Goal: Task Accomplishment & Management: Manage account settings

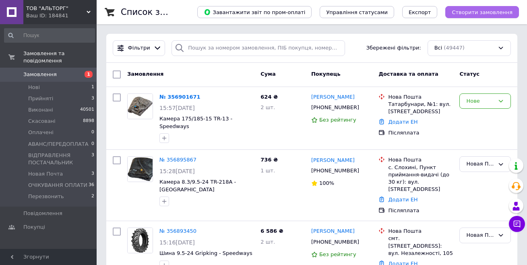
click at [495, 10] on span "Створити замовлення" at bounding box center [482, 12] width 61 height 6
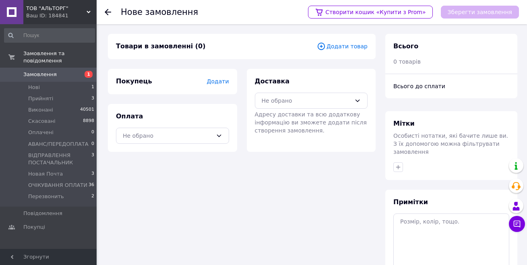
click at [359, 47] on span "Додати товар" at bounding box center [342, 46] width 51 height 9
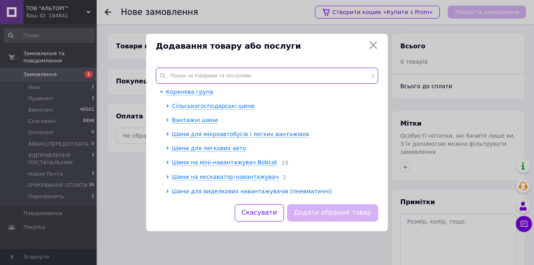
click at [225, 76] on input "text" at bounding box center [267, 76] width 222 height 16
paste input "195/205-16 TR-13 - Nexen"
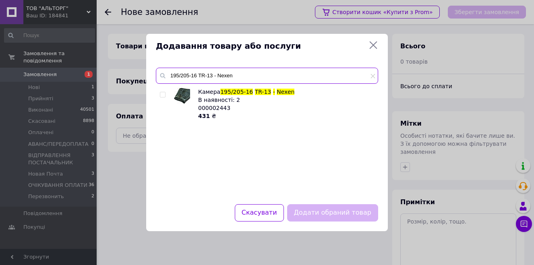
type input "195/205-16 TR-13 - Nexen"
click at [161, 95] on input "checkbox" at bounding box center [162, 94] width 5 height 5
checkbox input "true"
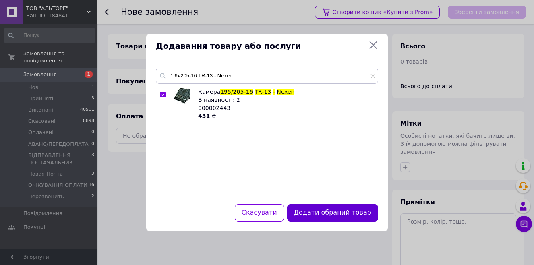
click at [321, 211] on button "Додати обраний товар" at bounding box center [332, 212] width 91 height 17
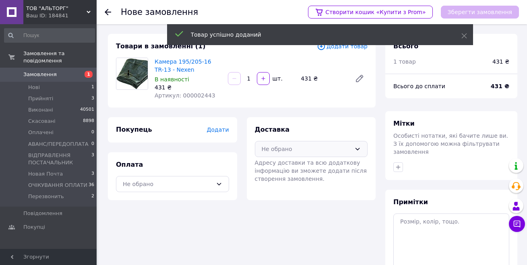
click at [286, 148] on div "Не обрано" at bounding box center [307, 149] width 90 height 9
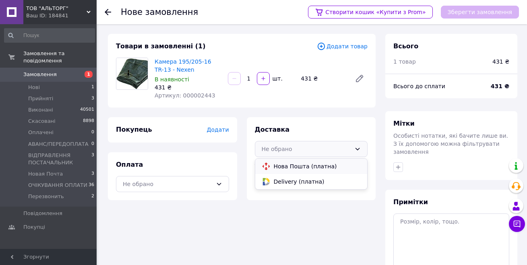
click at [279, 166] on span "Нова Пошта (платна)" at bounding box center [317, 166] width 87 height 8
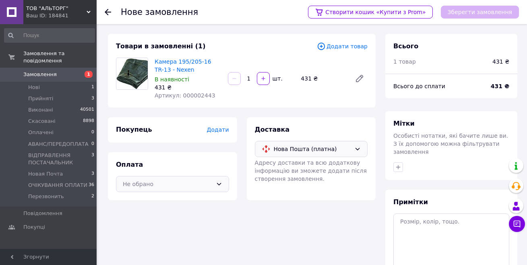
click at [148, 188] on div "Не обрано" at bounding box center [172, 184] width 113 height 16
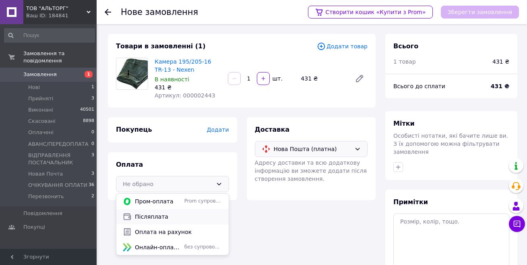
click at [143, 217] on span "Післяплата" at bounding box center [178, 217] width 87 height 8
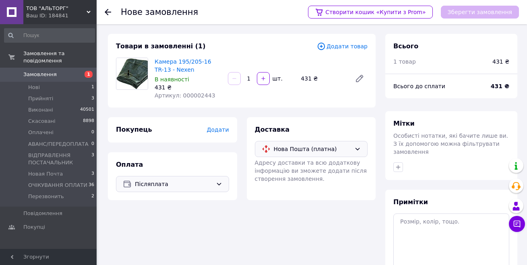
click at [224, 132] on span "Додати" at bounding box center [218, 129] width 22 height 6
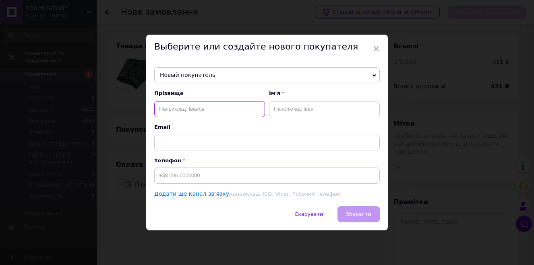
click at [190, 111] on input "text" at bounding box center [209, 109] width 111 height 16
type input "[PERSON_NAME]"
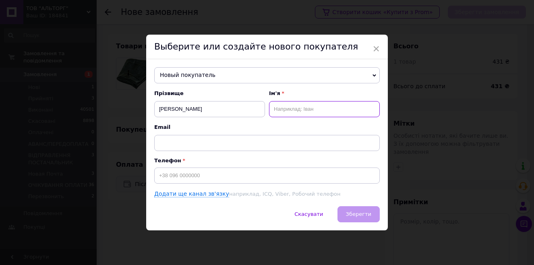
click at [286, 110] on input "text" at bounding box center [324, 109] width 111 height 16
type input "[PERSON_NAME]"
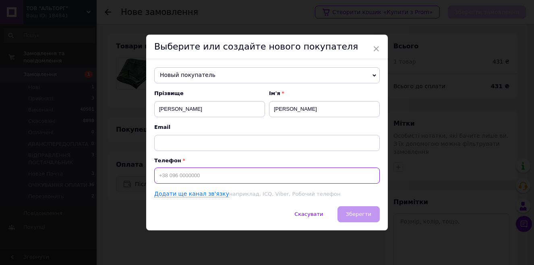
click at [224, 176] on input at bounding box center [267, 176] width 226 height 16
type input "[PHONE_NUMBER]"
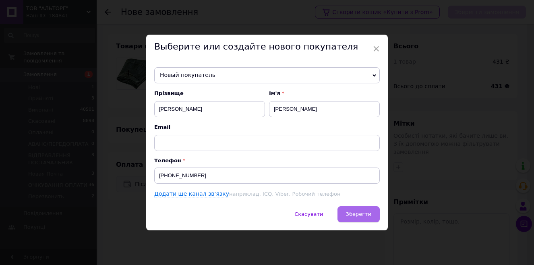
click at [357, 209] on button "Зберегти" at bounding box center [358, 214] width 42 height 16
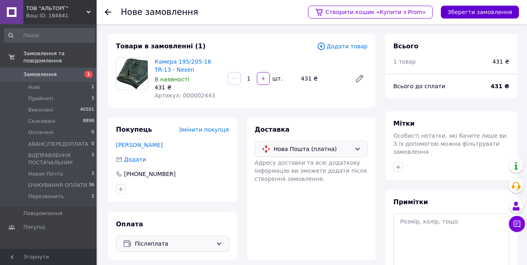
click at [466, 15] on button "Зберегти замовлення" at bounding box center [480, 12] width 78 height 13
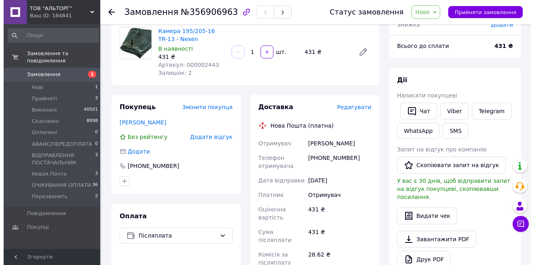
scroll to position [81, 0]
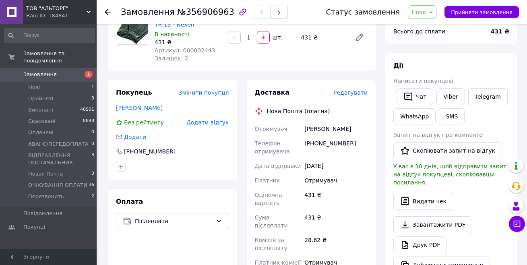
click at [352, 93] on span "Редагувати" at bounding box center [350, 92] width 34 height 6
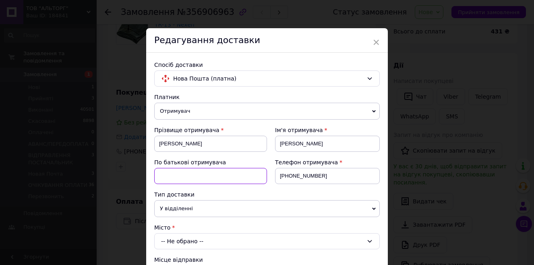
click at [184, 177] on input at bounding box center [210, 176] width 113 height 16
type input "[PERSON_NAME]"
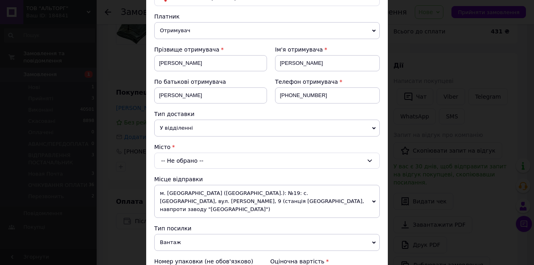
click at [193, 161] on div "-- Не обрано --" at bounding box center [267, 161] width 226 height 16
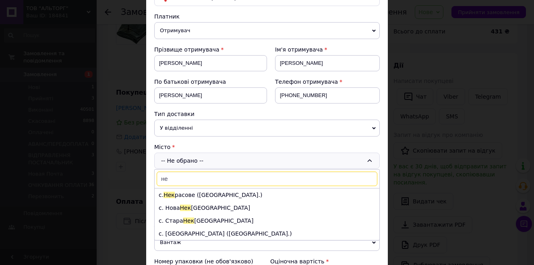
type input "н"
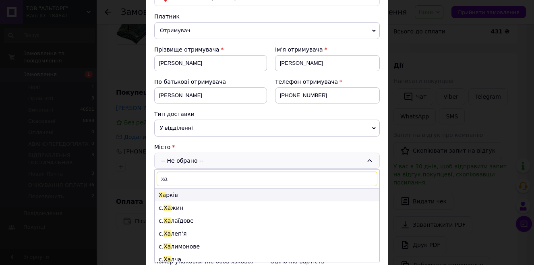
type input "ха"
click at [163, 197] on span "Ха" at bounding box center [162, 195] width 7 height 6
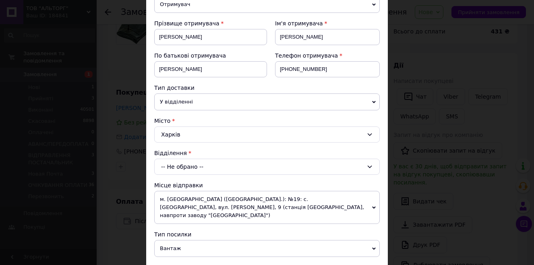
scroll to position [121, 0]
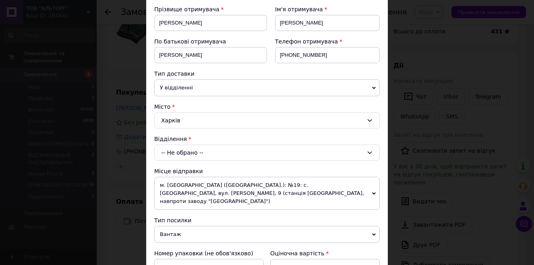
click at [189, 154] on div "-- Не обрано --" at bounding box center [267, 153] width 226 height 16
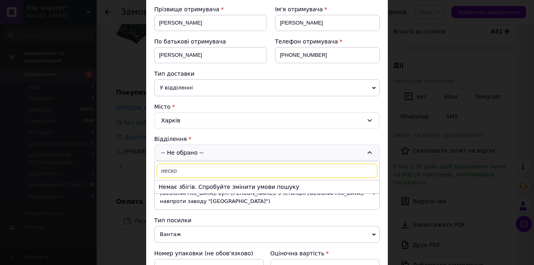
drag, startPoint x: 180, startPoint y: 172, endPoint x: 155, endPoint y: 175, distance: 25.6
click at [155, 175] on div "неско Немає збігів. Спробуйте змінити умови пошуку" at bounding box center [267, 177] width 226 height 33
type input "133"
click at [232, 188] on li "№ 133 (до 30 кг на одне місце): вул. [STREET_ADDRESS] (ТРЦ "Дафі")" at bounding box center [267, 186] width 225 height 13
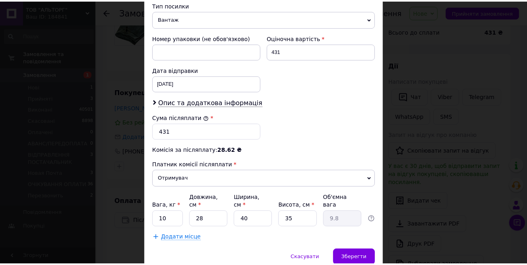
scroll to position [358, 0]
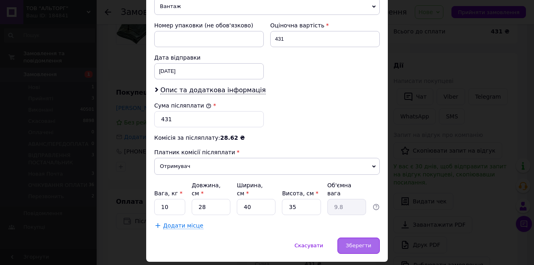
click at [356, 242] on span "Зберегти" at bounding box center [358, 245] width 25 height 6
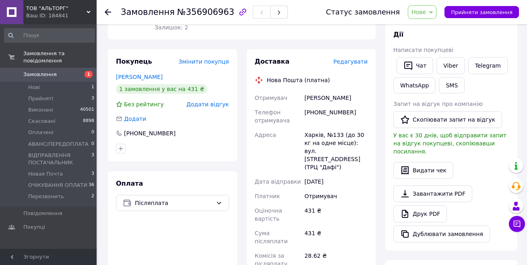
scroll to position [121, 0]
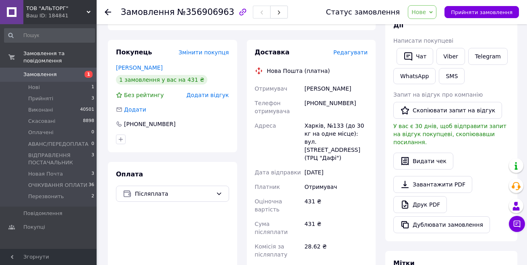
click at [424, 14] on span "Нове" at bounding box center [419, 12] width 14 height 6
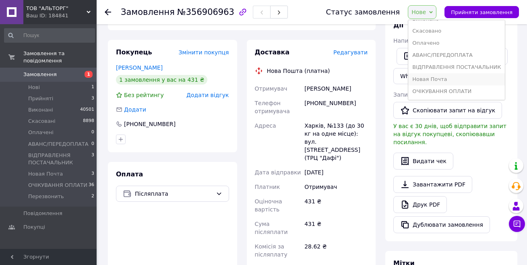
scroll to position [33, 0]
click at [442, 66] on li "Новая Почта" at bounding box center [456, 68] width 97 height 12
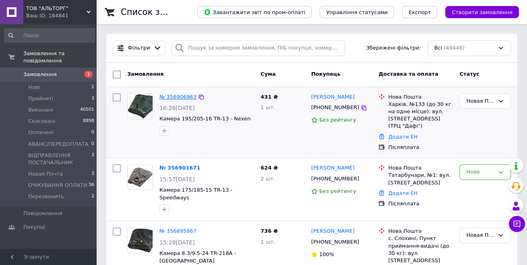
click at [167, 96] on link "№ 356906963" at bounding box center [177, 97] width 37 height 6
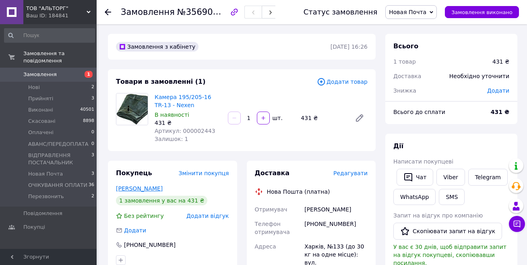
click at [135, 190] on link "[PERSON_NAME]" at bounding box center [139, 188] width 47 height 6
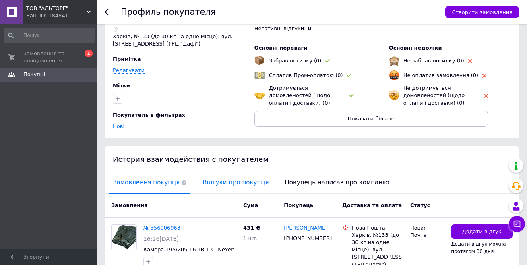
click at [199, 182] on span "Відгуки про покупця" at bounding box center [236, 182] width 74 height 21
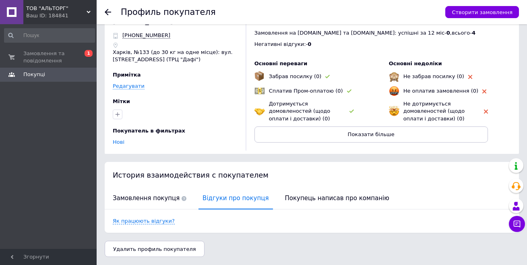
scroll to position [25, 0]
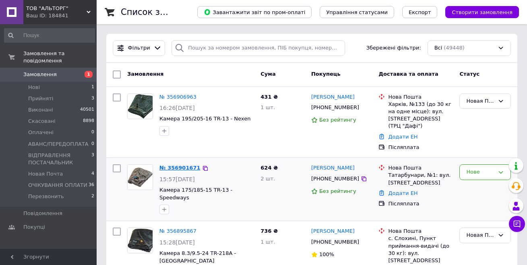
click at [176, 165] on link "№ 356901671" at bounding box center [179, 168] width 41 height 6
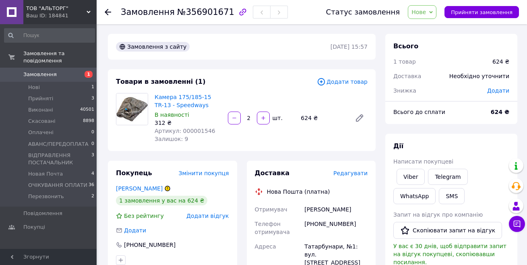
scroll to position [40, 0]
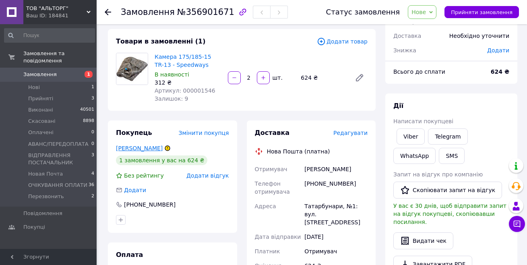
click at [149, 148] on link "[PERSON_NAME]" at bounding box center [139, 148] width 47 height 6
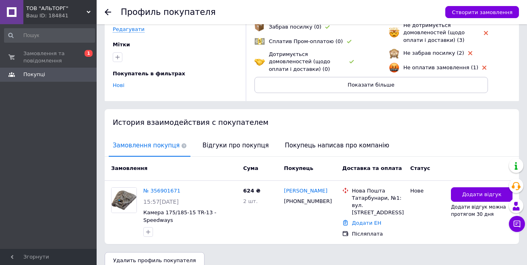
scroll to position [78, 0]
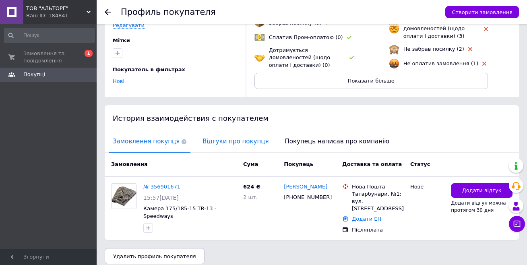
click at [217, 141] on span "Відгуки про покупця" at bounding box center [236, 141] width 74 height 21
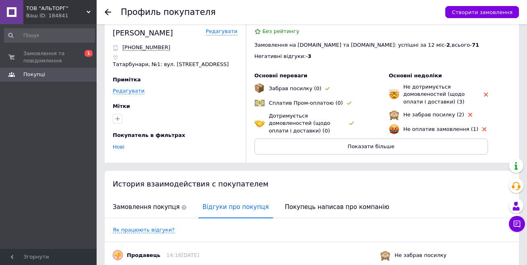
scroll to position [0, 0]
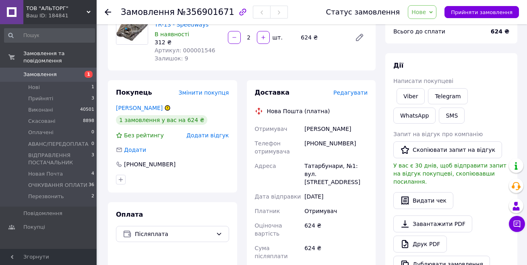
scroll to position [40, 0]
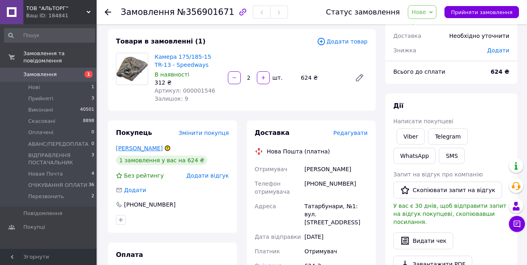
click at [145, 146] on link "[PERSON_NAME]" at bounding box center [139, 148] width 47 height 6
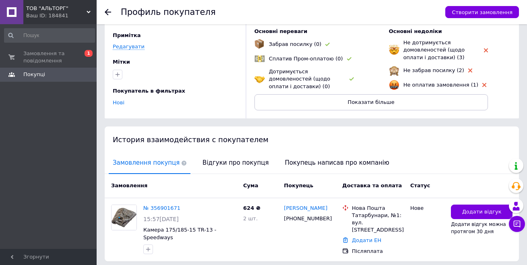
scroll to position [78, 0]
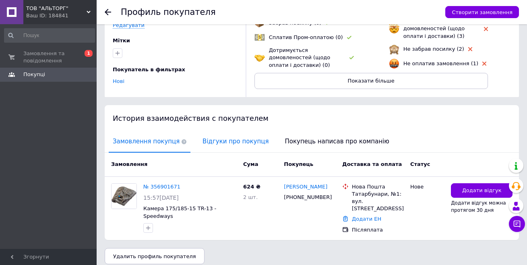
click at [212, 142] on span "Відгуки про покупця" at bounding box center [236, 141] width 74 height 21
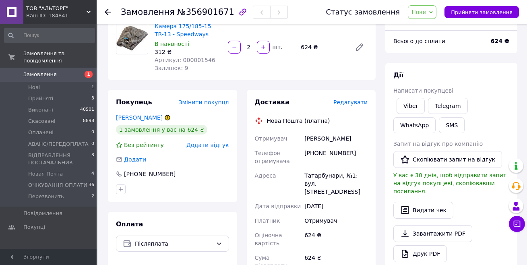
scroll to position [81, 0]
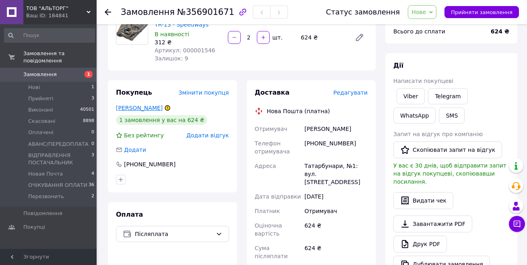
click at [143, 106] on link "[PERSON_NAME]" at bounding box center [139, 108] width 47 height 6
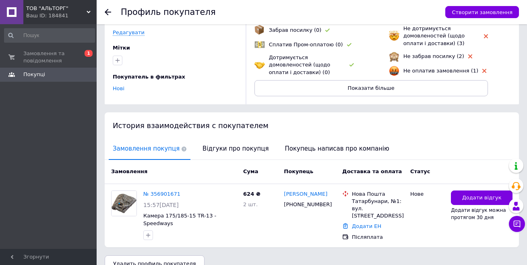
scroll to position [78, 0]
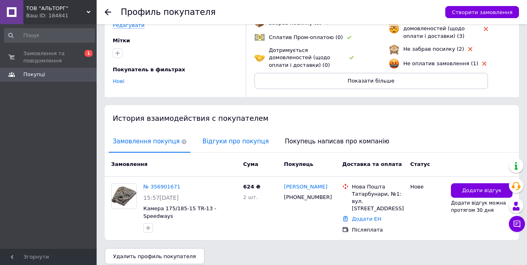
click at [223, 144] on span "Відгуки про покупця" at bounding box center [236, 141] width 74 height 21
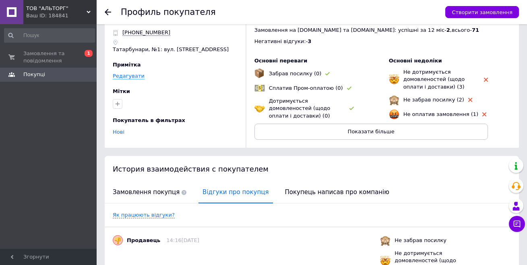
scroll to position [0, 0]
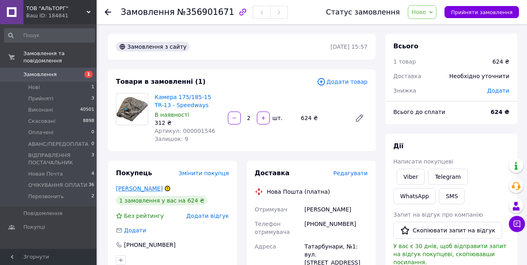
click at [143, 190] on link "[PERSON_NAME]" at bounding box center [139, 188] width 47 height 6
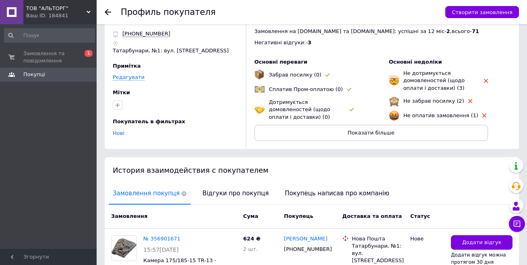
scroll to position [40, 0]
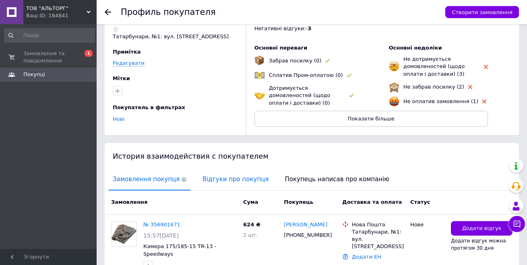
click at [217, 178] on span "Відгуки про покупця" at bounding box center [236, 179] width 74 height 21
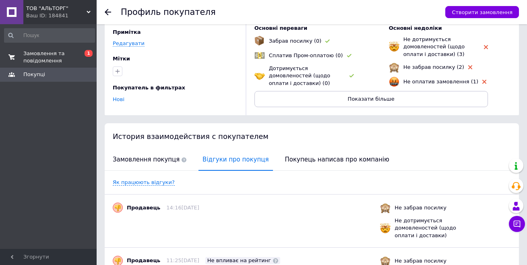
scroll to position [0, 0]
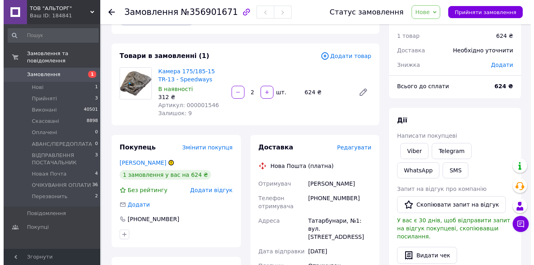
scroll to position [40, 0]
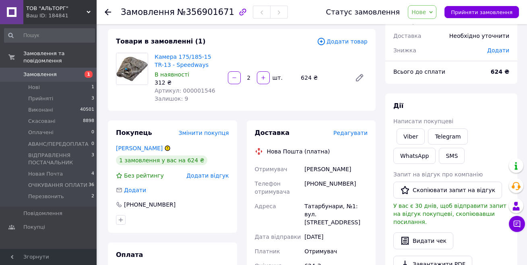
click at [427, 16] on span "Нове" at bounding box center [422, 12] width 29 height 14
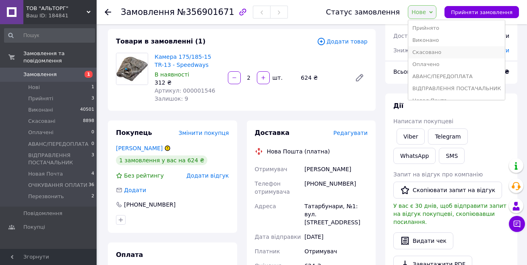
click at [445, 50] on li "Скасовано" at bounding box center [456, 52] width 97 height 12
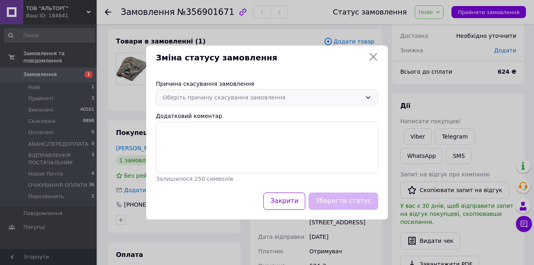
click at [216, 101] on div "Оберіть причину скасування замовлення" at bounding box center [262, 97] width 199 height 9
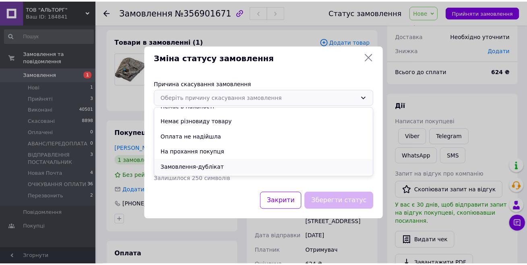
scroll to position [0, 0]
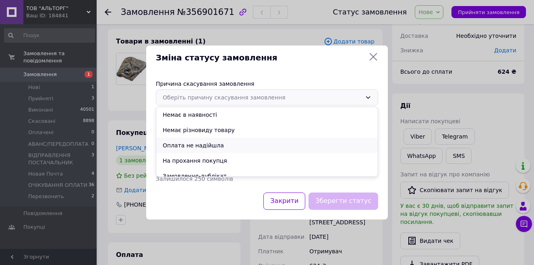
click at [186, 144] on li "Оплата не надійшла" at bounding box center [267, 145] width 222 height 15
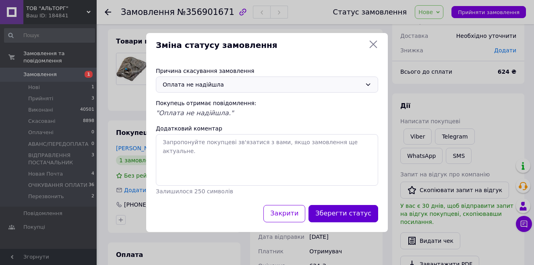
click at [354, 211] on button "Зберегти статус" at bounding box center [343, 213] width 70 height 17
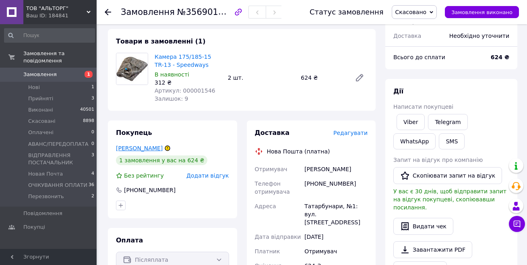
click at [130, 147] on link "[PERSON_NAME]" at bounding box center [139, 148] width 47 height 6
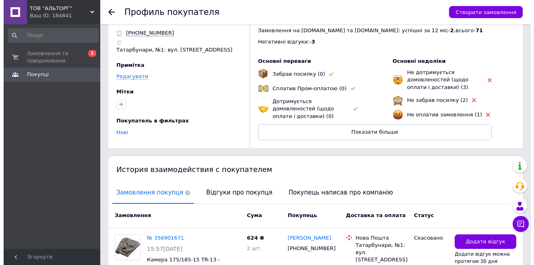
scroll to position [77, 0]
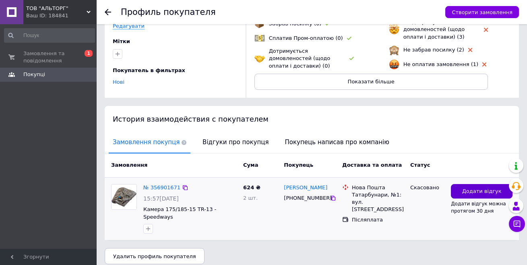
click at [481, 192] on span "Додати відгук" at bounding box center [481, 192] width 39 height 8
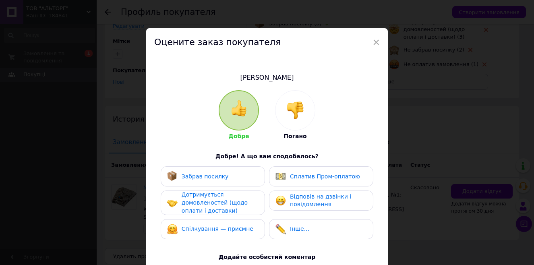
click at [293, 108] on img at bounding box center [295, 110] width 18 height 18
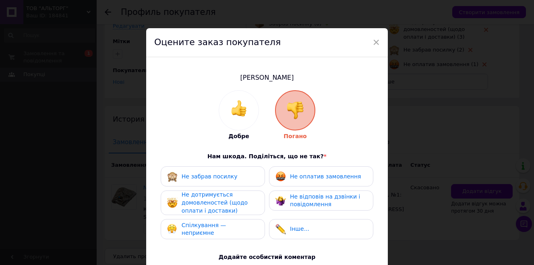
click at [196, 232] on span "Спілкування — неприємне" at bounding box center [204, 229] width 45 height 14
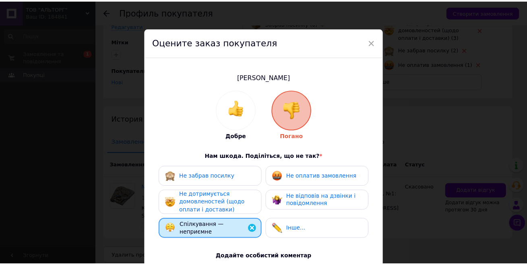
scroll to position [121, 0]
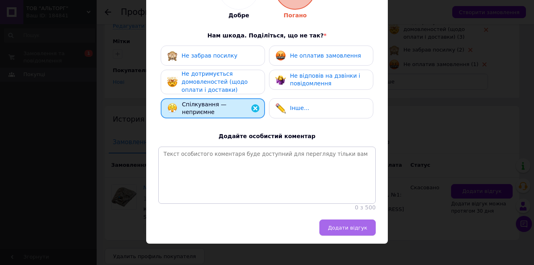
click at [345, 231] on span "Додати відгук" at bounding box center [347, 228] width 39 height 6
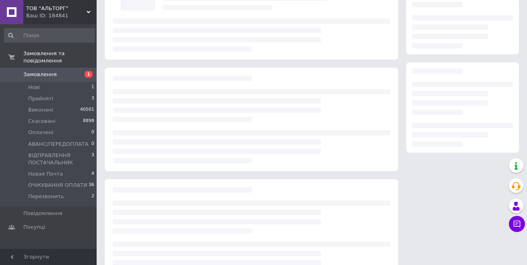
scroll to position [40, 0]
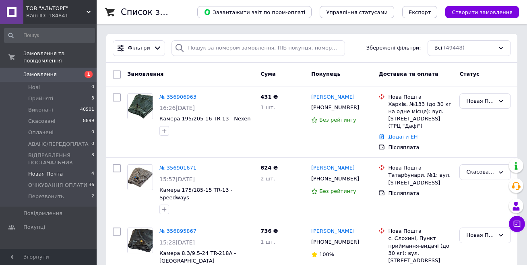
click at [52, 170] on span "Новая Почта" at bounding box center [45, 173] width 35 height 7
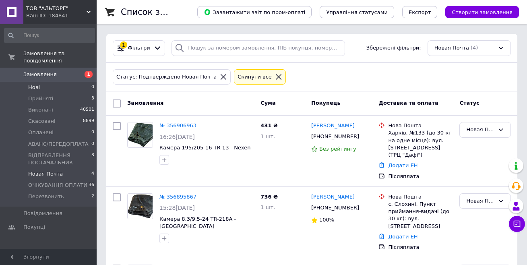
click at [34, 84] on span "Нові" at bounding box center [34, 87] width 12 height 7
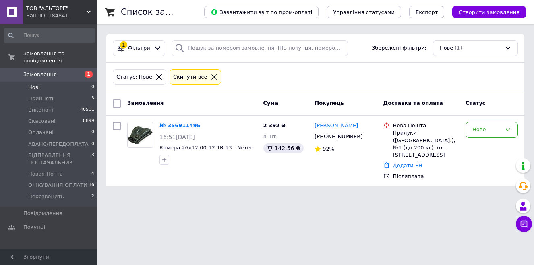
click at [33, 84] on span "Нові" at bounding box center [34, 87] width 12 height 7
click at [33, 71] on span "Замовлення" at bounding box center [39, 74] width 33 height 7
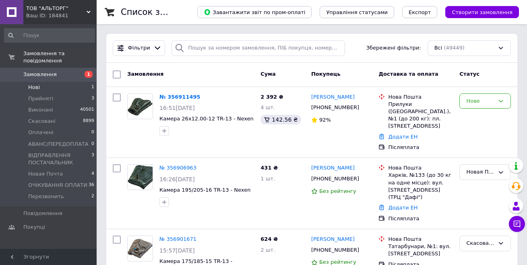
click at [35, 84] on span "Нові" at bounding box center [34, 87] width 12 height 7
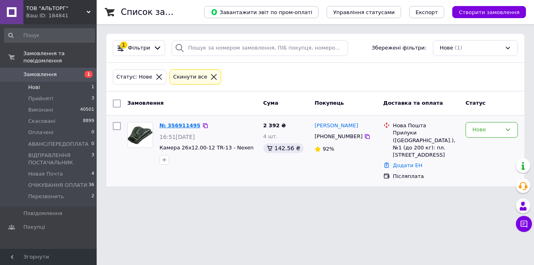
click at [168, 124] on link "№ 356911495" at bounding box center [179, 125] width 41 height 6
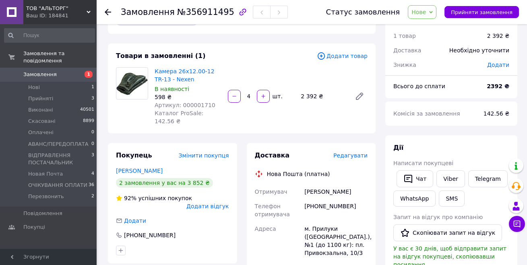
scroll to position [40, 0]
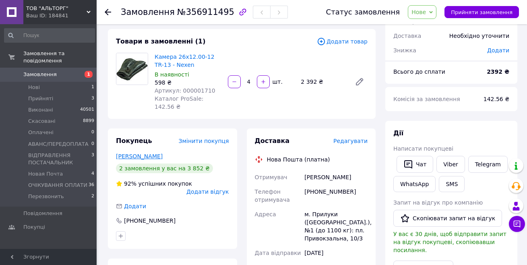
click at [153, 153] on link "[PERSON_NAME]" at bounding box center [139, 156] width 47 height 6
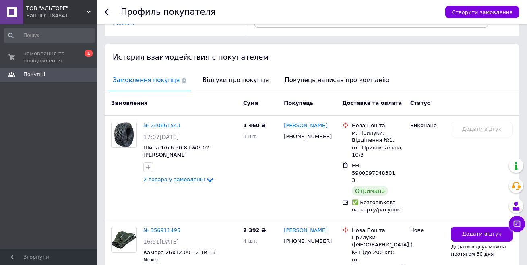
scroll to position [106, 0]
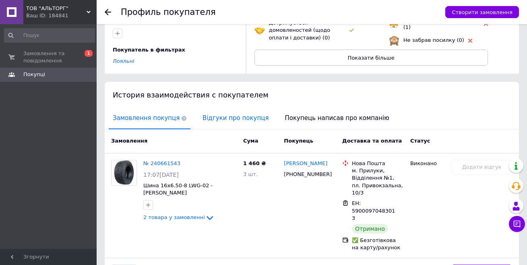
click at [223, 118] on span "Відгуки про покупця" at bounding box center [236, 118] width 74 height 21
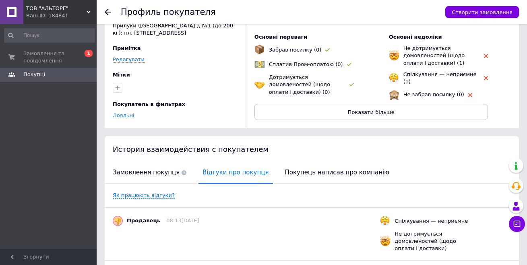
scroll to position [0, 0]
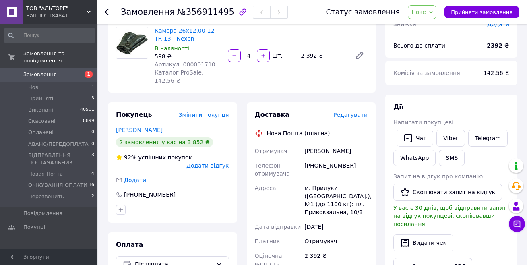
scroll to position [81, 0]
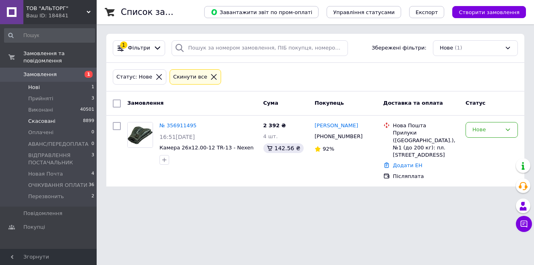
click at [42, 118] on span "Скасовані" at bounding box center [41, 121] width 27 height 7
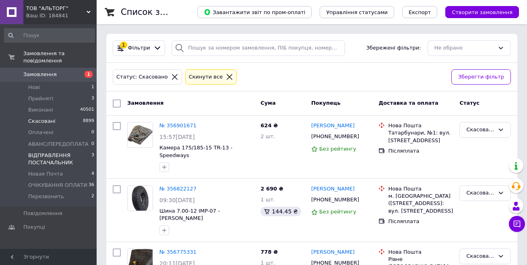
click at [41, 152] on span "ВІДПРАВЛЕННЯ ПОСТАЧАЛЬНИК" at bounding box center [59, 159] width 63 height 14
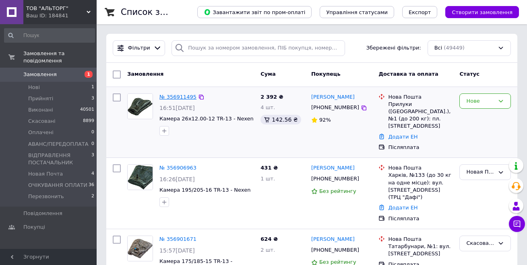
click at [167, 96] on link "№ 356911495" at bounding box center [177, 97] width 37 height 6
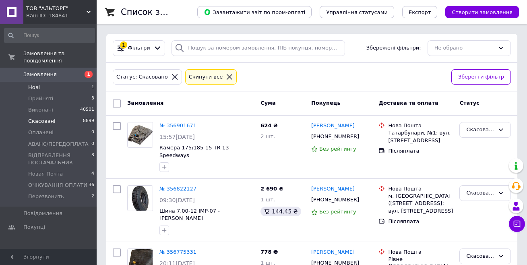
click at [31, 84] on span "Нові" at bounding box center [34, 87] width 12 height 7
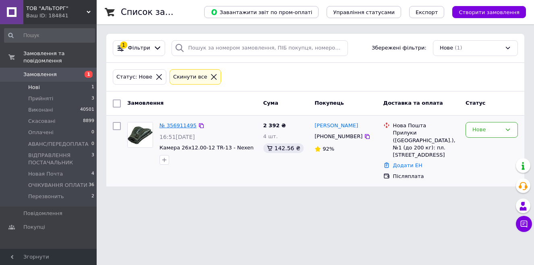
click at [172, 124] on link "№ 356911495" at bounding box center [177, 125] width 37 height 6
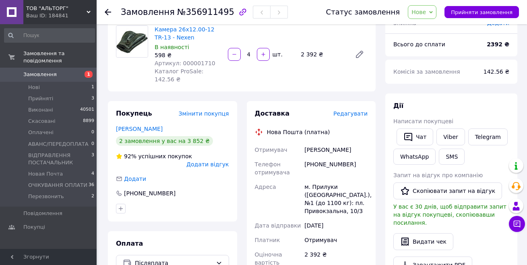
scroll to position [121, 0]
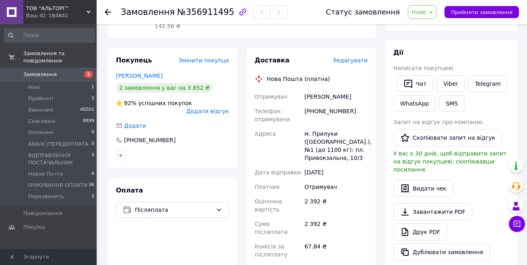
click at [426, 12] on span "Нове" at bounding box center [419, 12] width 14 height 6
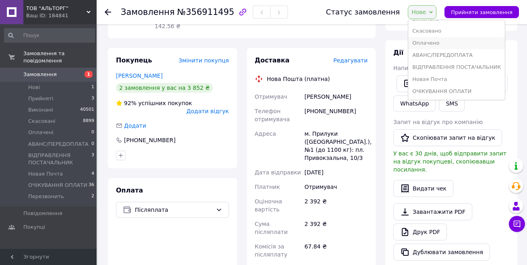
scroll to position [33, 0]
click at [444, 70] on li "Новая Почта" at bounding box center [456, 68] width 97 height 12
